Goal: Information Seeking & Learning: Learn about a topic

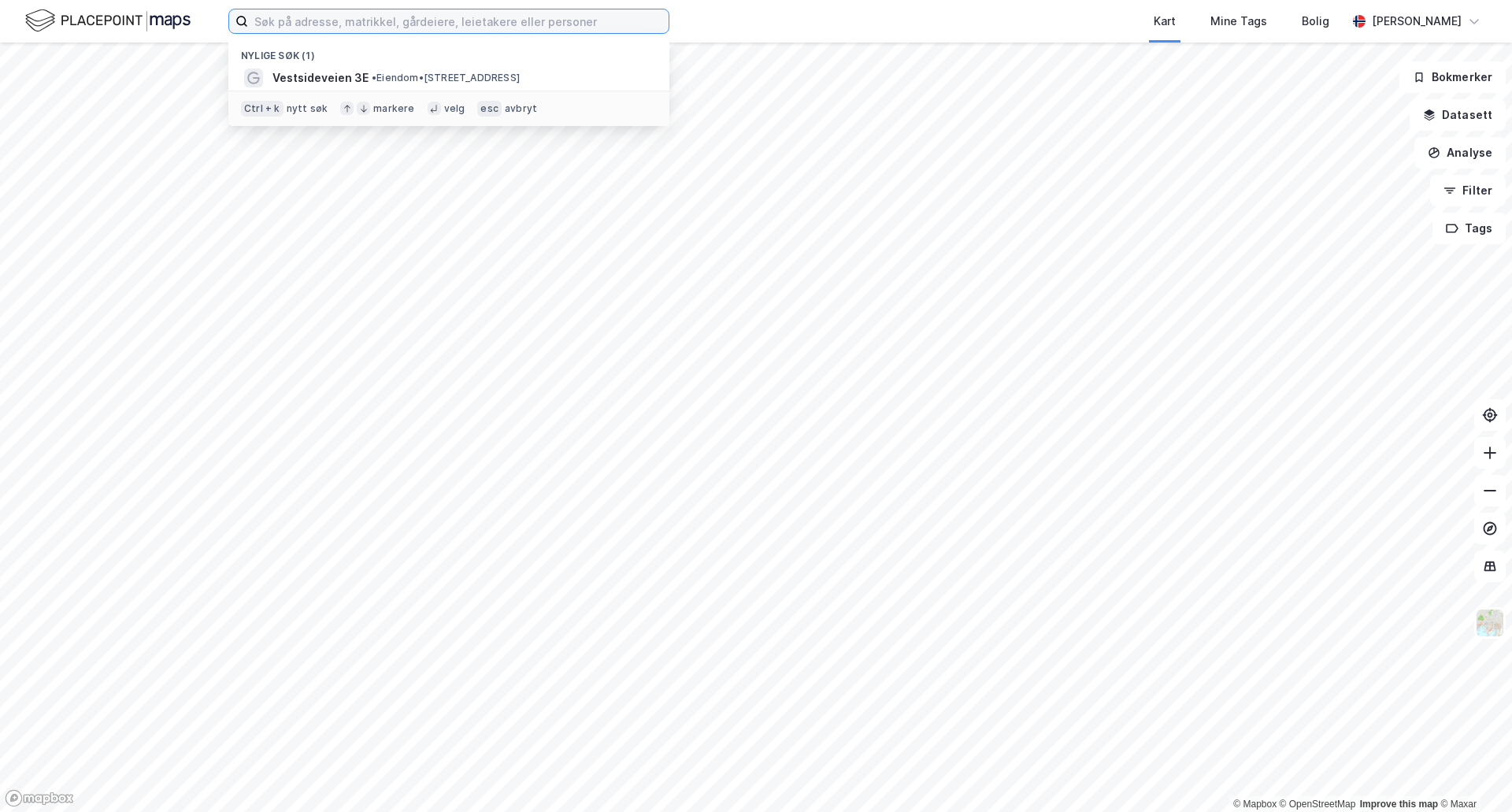
click at [367, 25] on input at bounding box center [457, 21] width 420 height 23
click at [490, 23] on input at bounding box center [457, 21] width 420 height 23
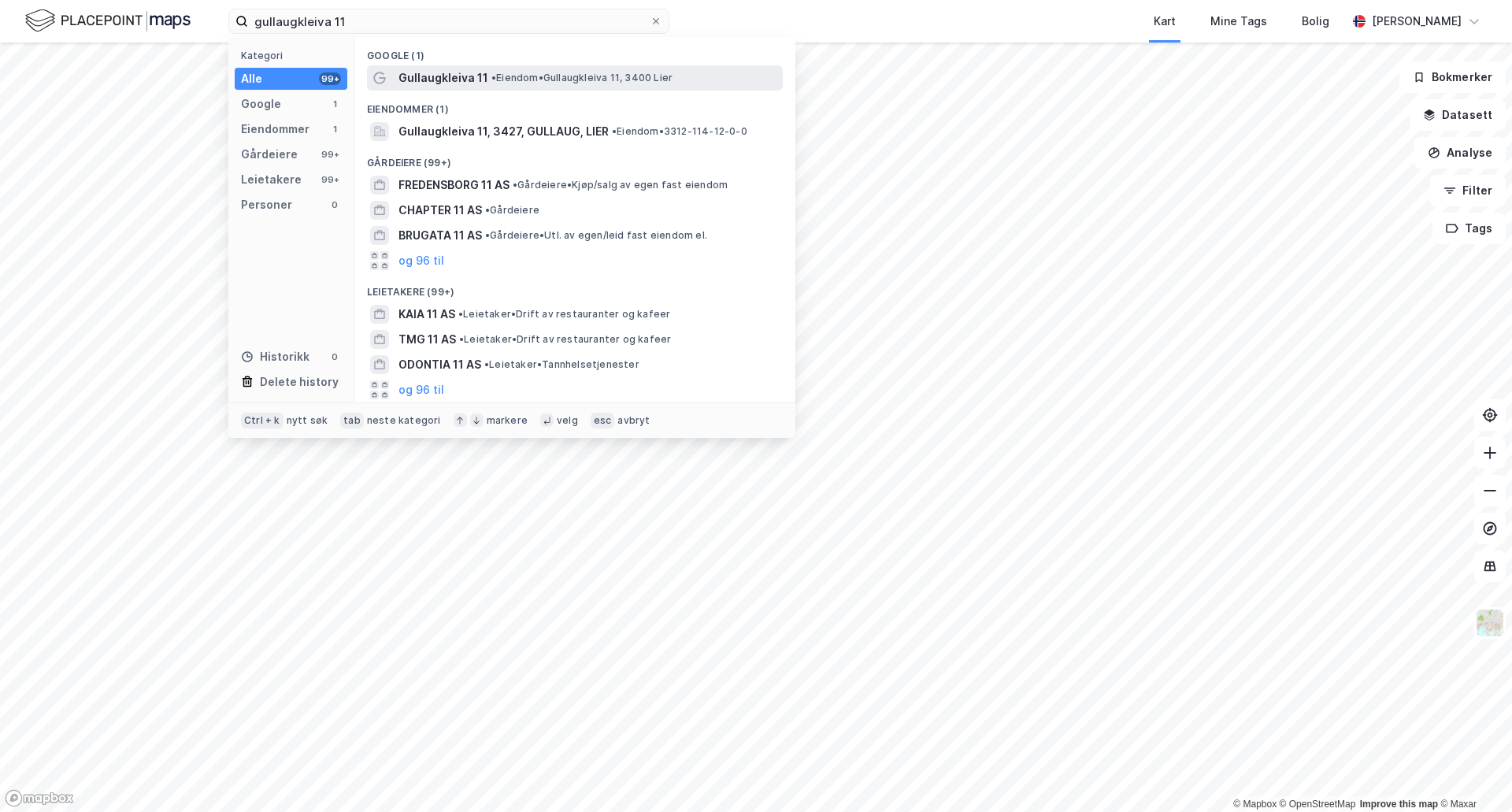
click at [563, 76] on span "• Eiendom • [STREET_ADDRESS]" at bounding box center [582, 77] width 181 height 13
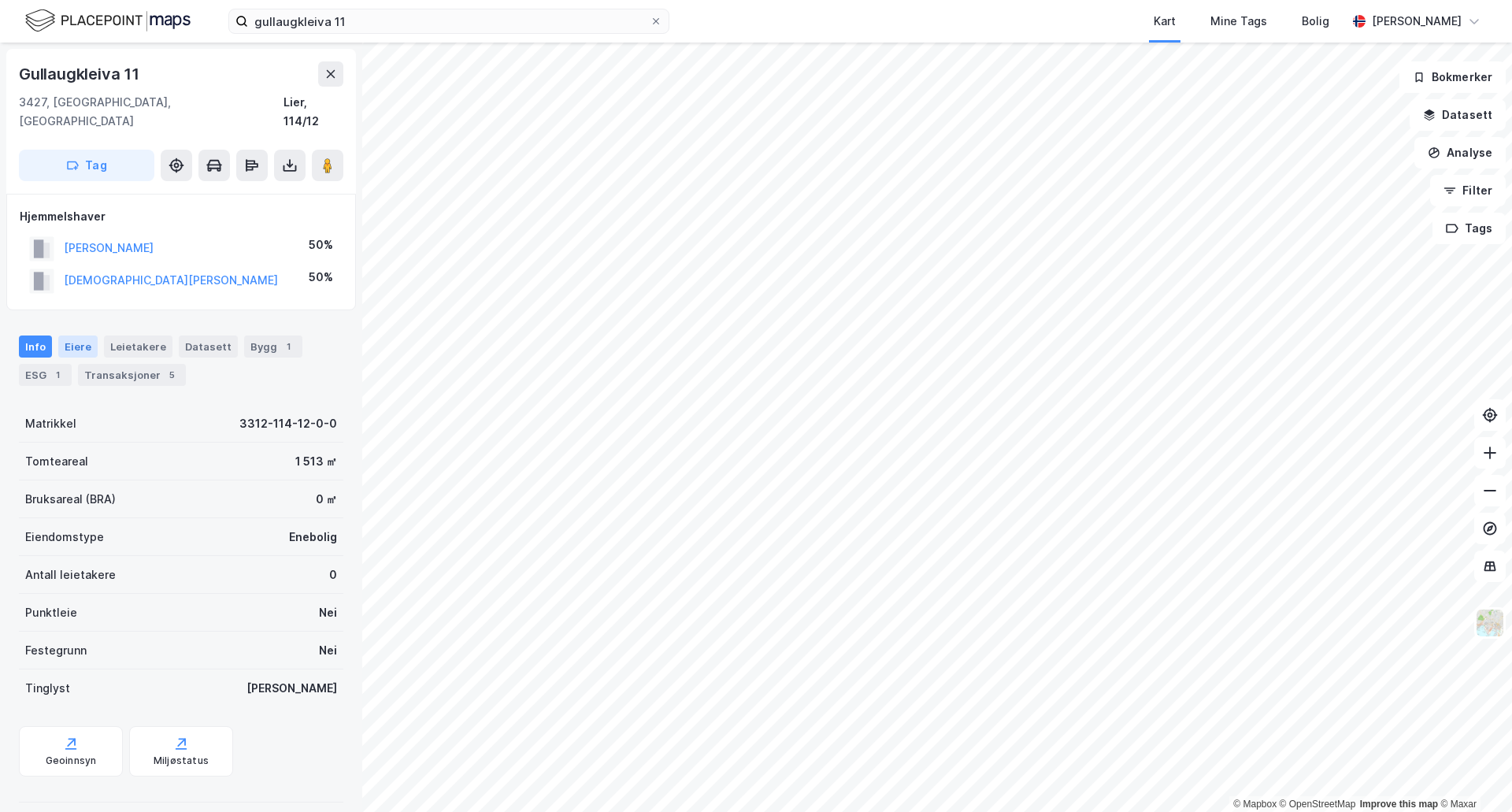
click at [78, 335] on div "Eiere" at bounding box center [78, 346] width 39 height 22
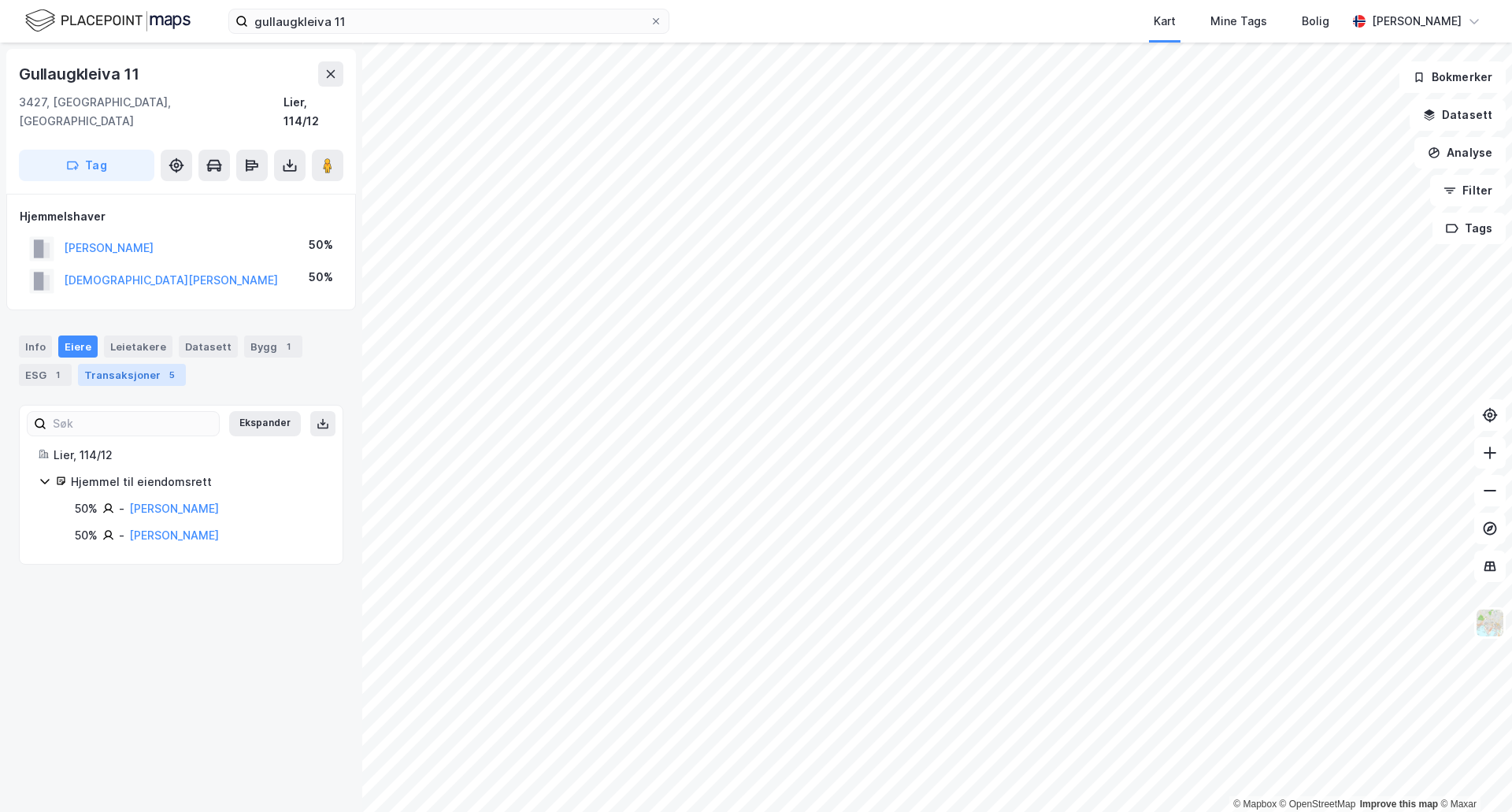
click at [125, 364] on div "Transaksjoner 5" at bounding box center [132, 374] width 108 height 22
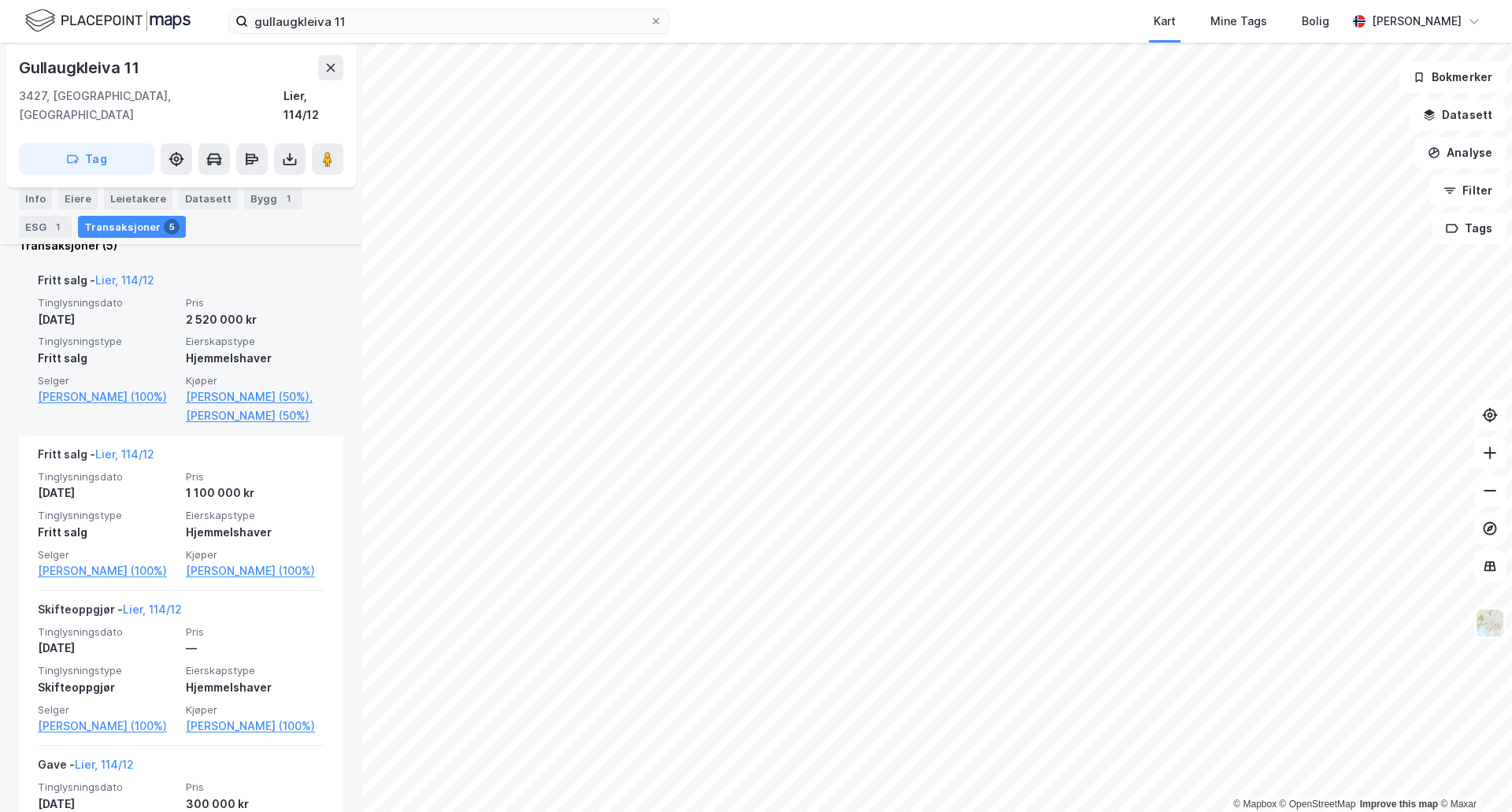
scroll to position [326, 0]
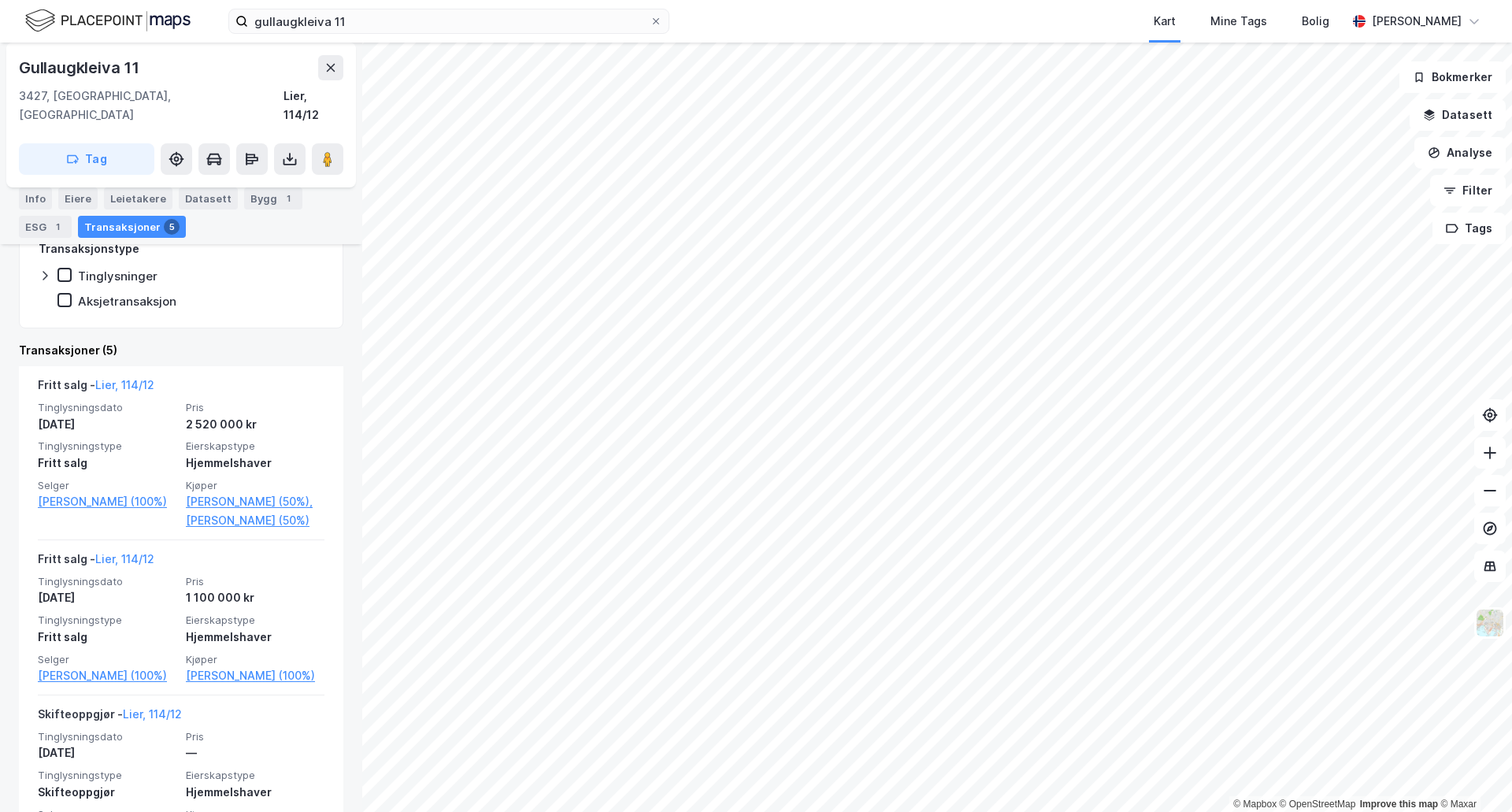
scroll to position [315, 0]
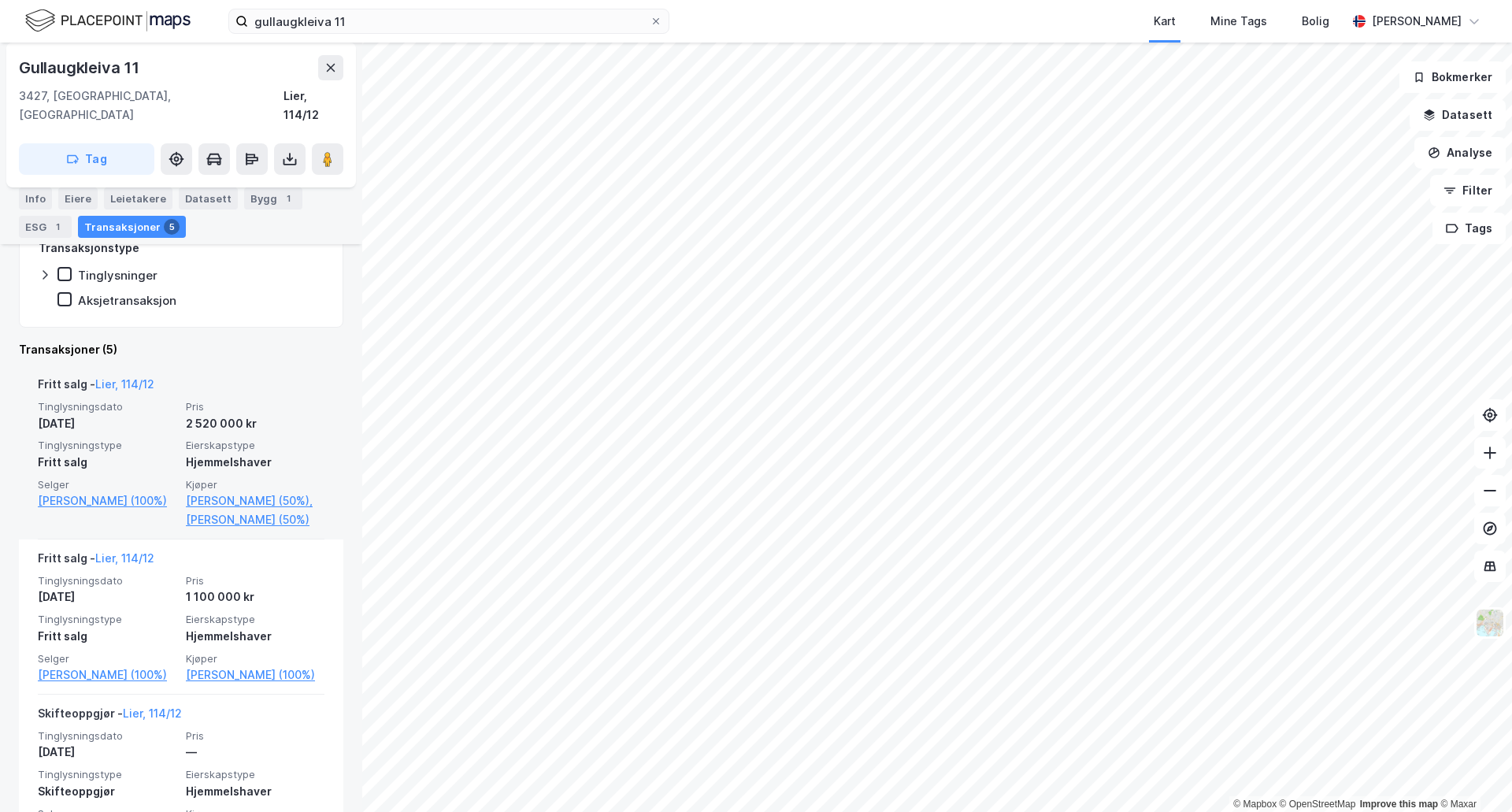
click at [186, 400] on span "Pris" at bounding box center [255, 406] width 138 height 14
click at [135, 414] on div "[DATE]" at bounding box center [107, 423] width 138 height 19
click at [118, 377] on link "Lier, 114/12" at bounding box center [125, 384] width 59 height 14
click at [108, 377] on link "Lier, 114/12" at bounding box center [125, 384] width 59 height 14
drag, startPoint x: 136, startPoint y: 414, endPoint x: 137, endPoint y: 424, distance: 10.0
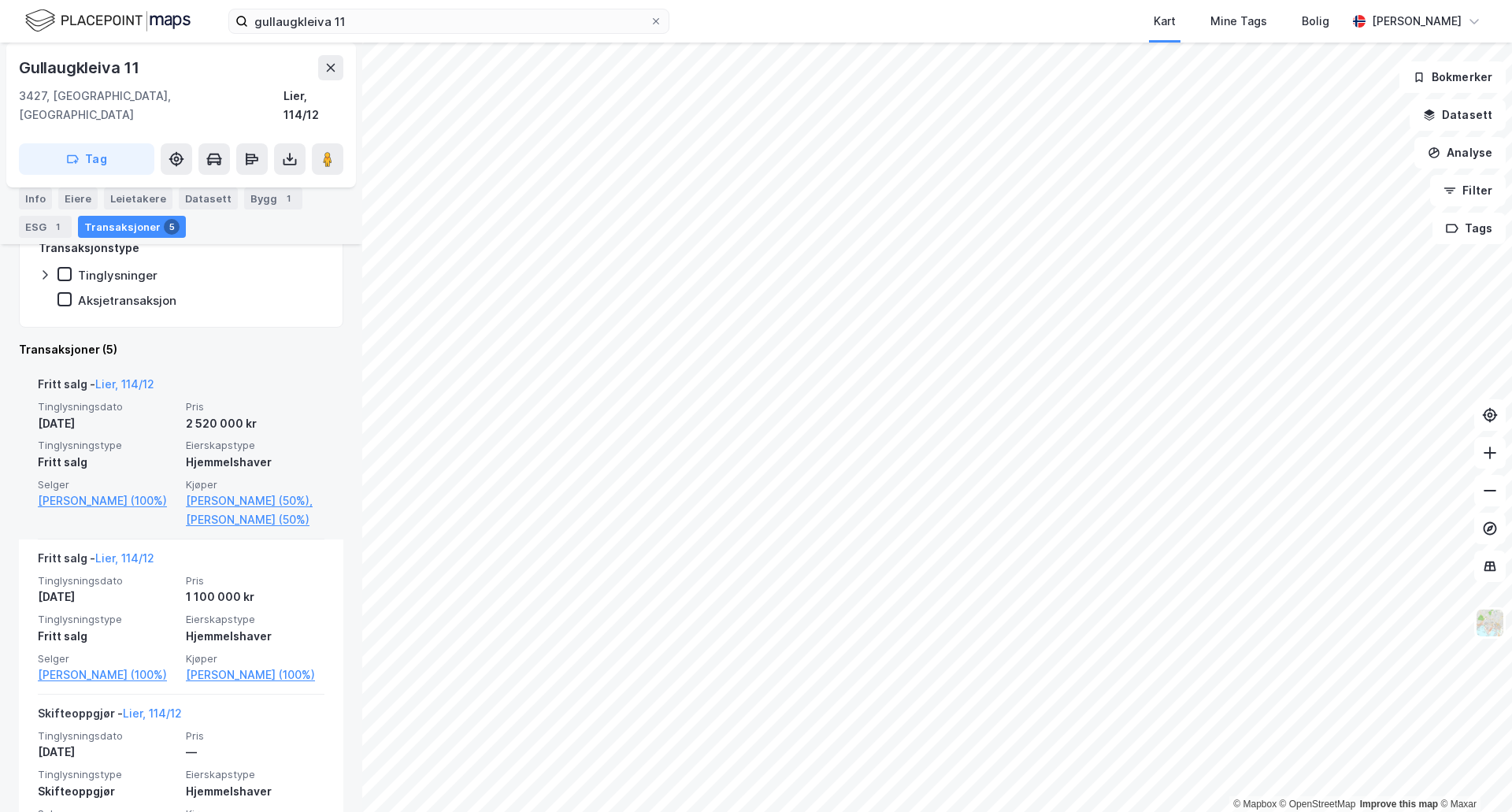
click at [136, 414] on div "Tinglysningsdato [DATE] Pris 2 520 000 kr Tinglysningstype Fritt salg Eierskaps…" at bounding box center [181, 464] width 287 height 129
click at [141, 439] on span "Tinglysningstype" at bounding box center [107, 445] width 138 height 14
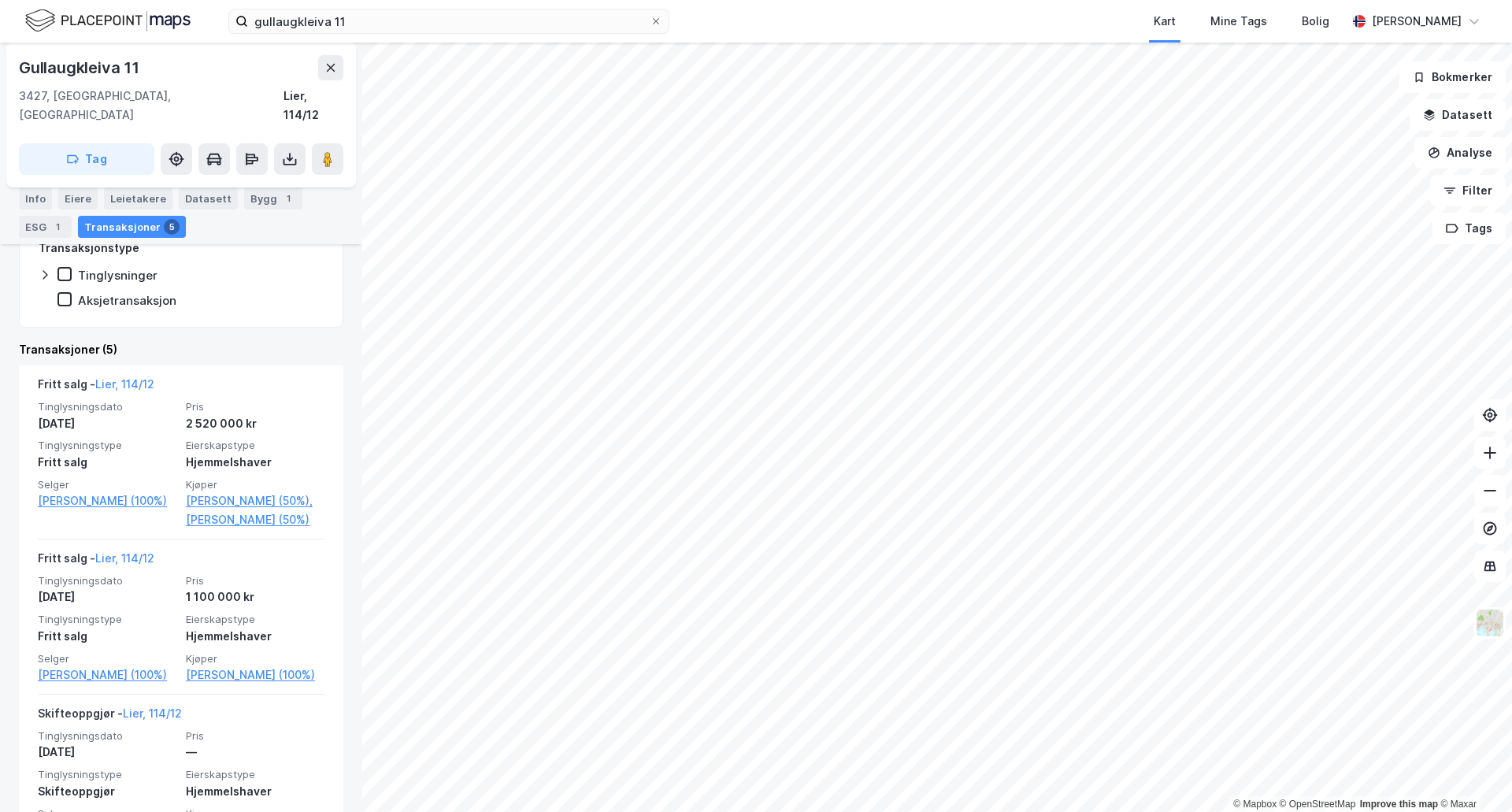
click at [317, 64] on div "Gullaugkleiva 11" at bounding box center [180, 68] width 325 height 25
click at [342, 2] on div "gullaugkleiva 11 Kart Mine Tags Bolig [PERSON_NAME]" at bounding box center [756, 21] width 1512 height 43
click at [349, 26] on input "gullaugkleiva 11" at bounding box center [448, 21] width 402 height 23
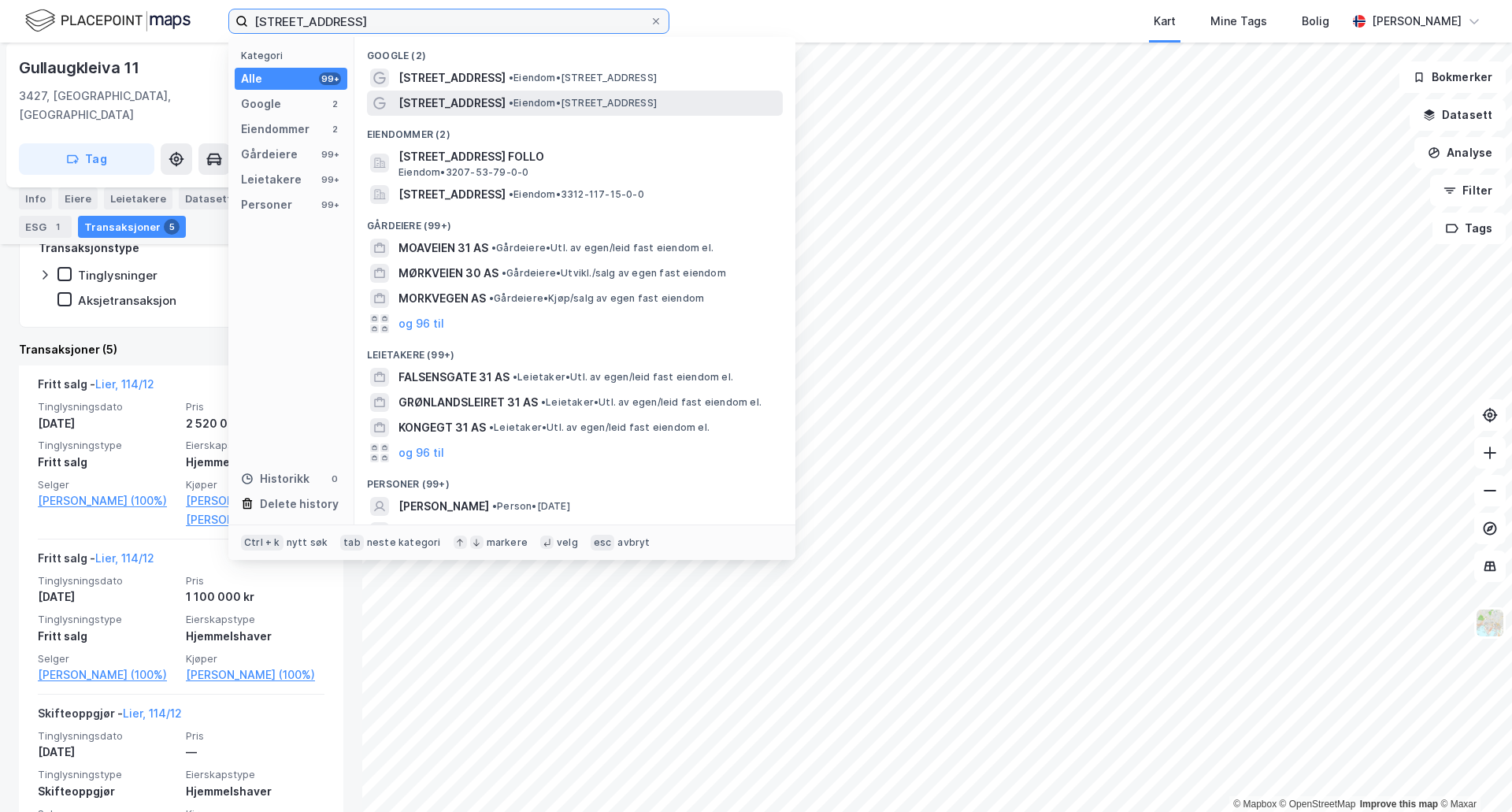
type input "[STREET_ADDRESS]"
click at [568, 96] on div "[STREET_ADDRESS] • Eiendom • [STREET_ADDRESS]" at bounding box center [589, 102] width 381 height 19
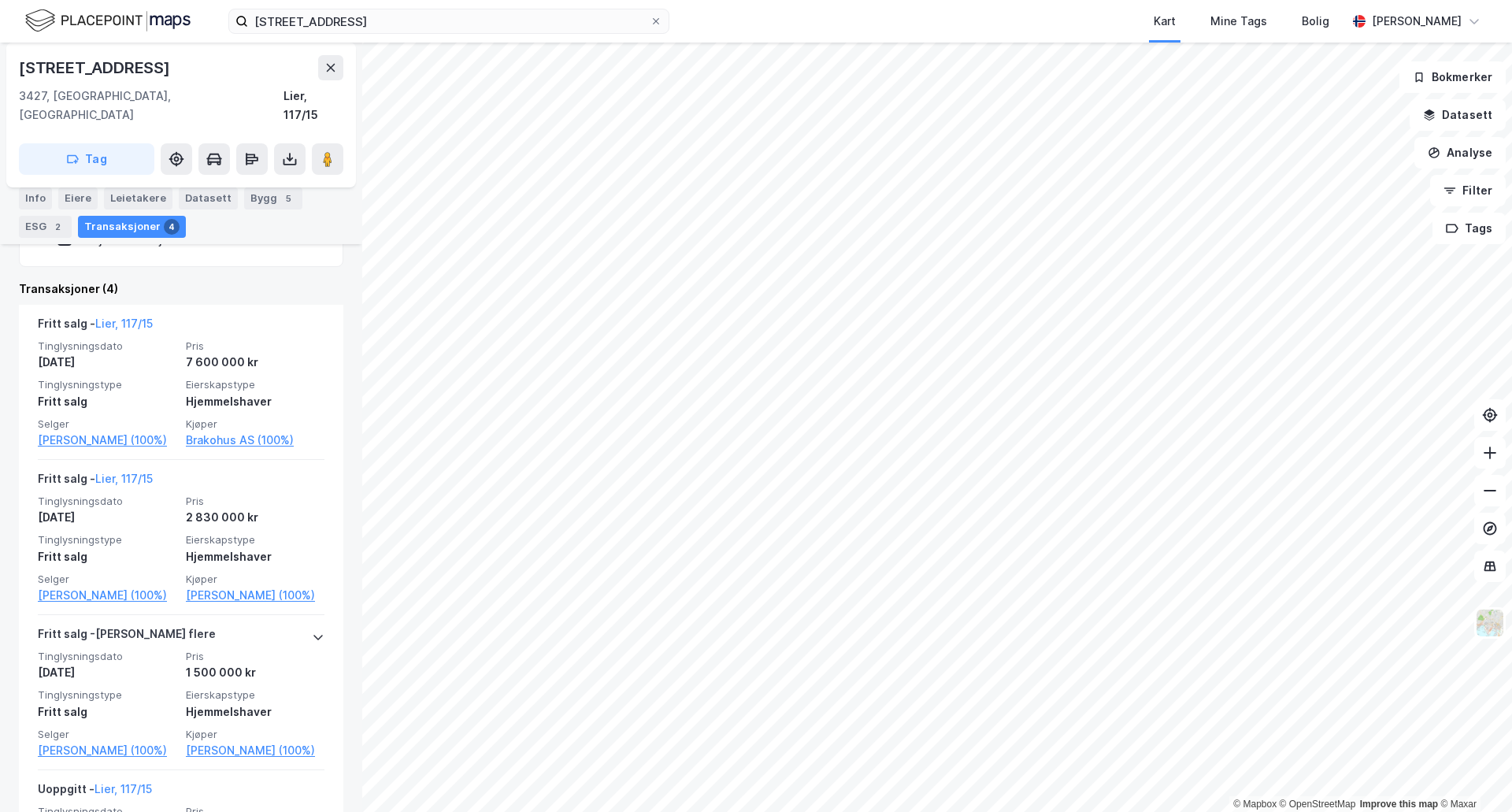
scroll to position [426, 0]
